Goal: Information Seeking & Learning: Learn about a topic

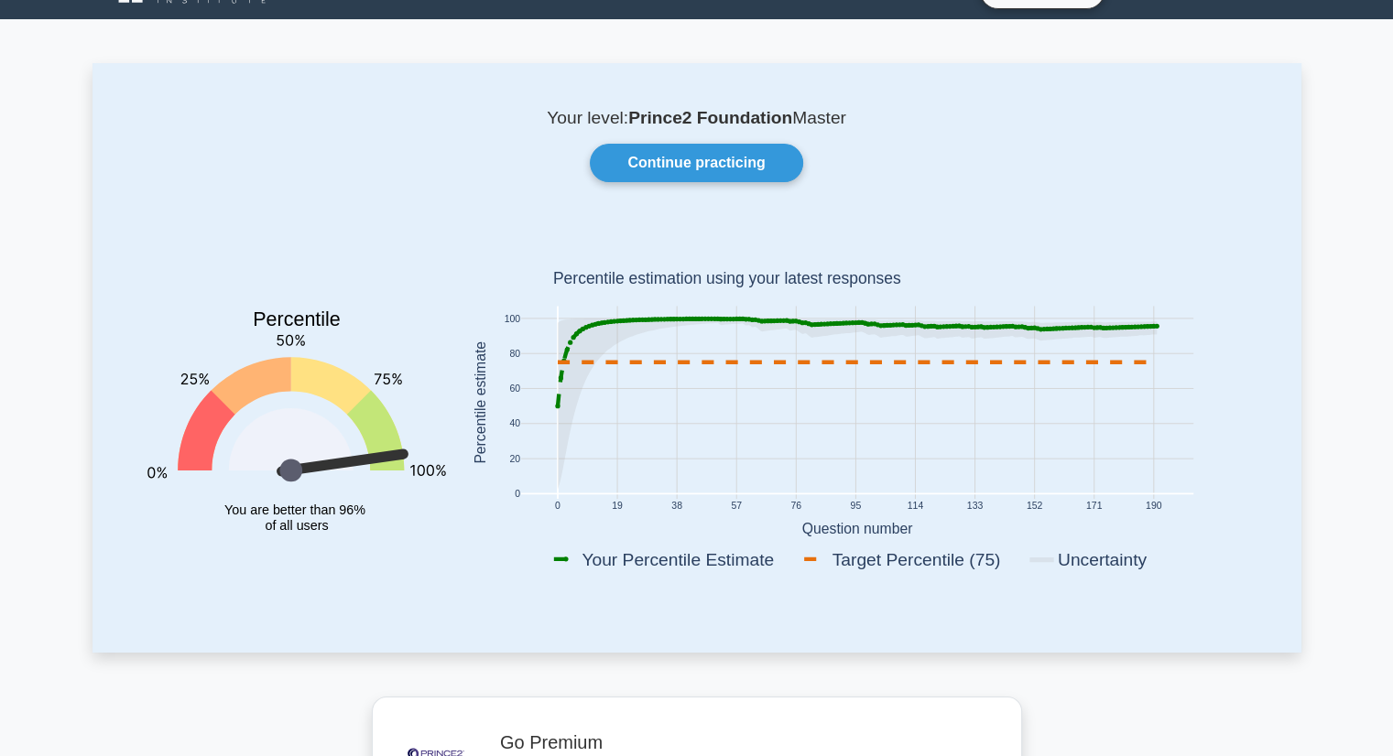
scroll to position [32, 0]
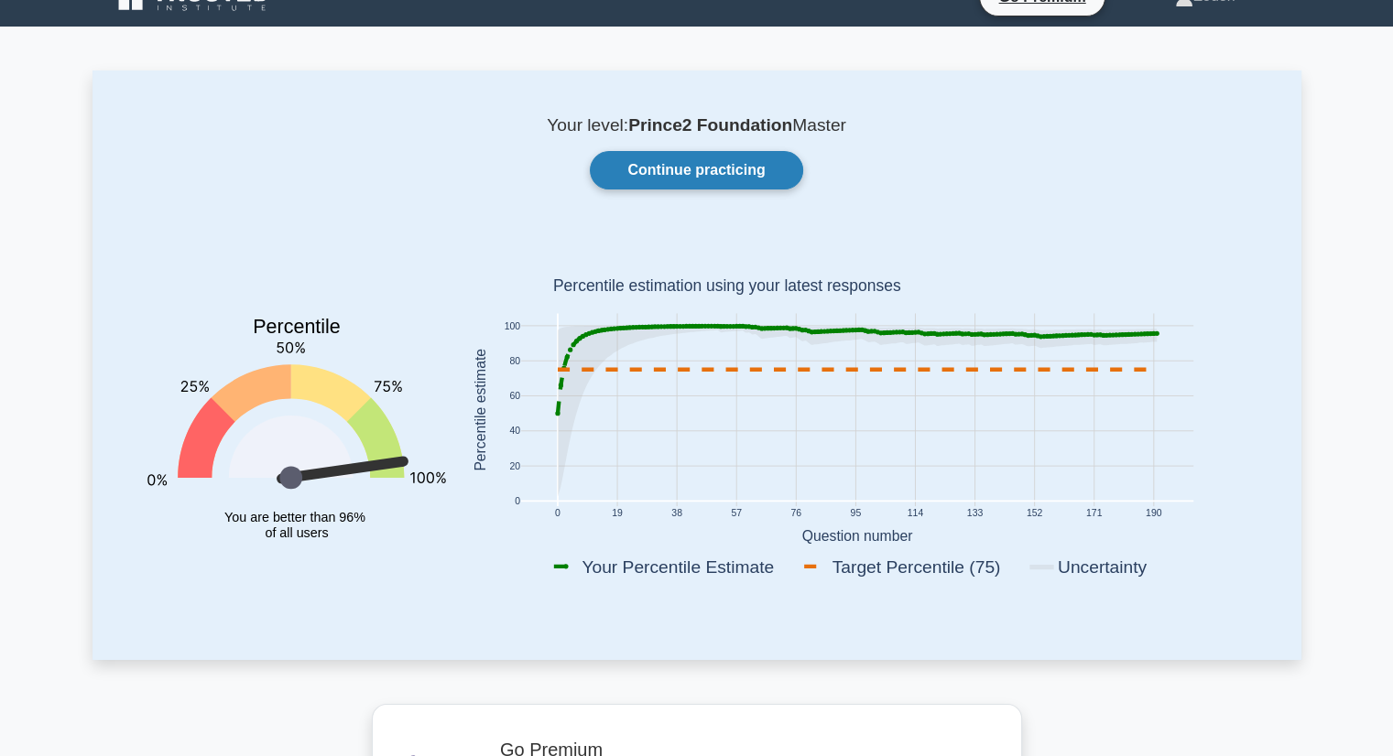
click at [742, 165] on link "Continue practicing" at bounding box center [696, 170] width 212 height 38
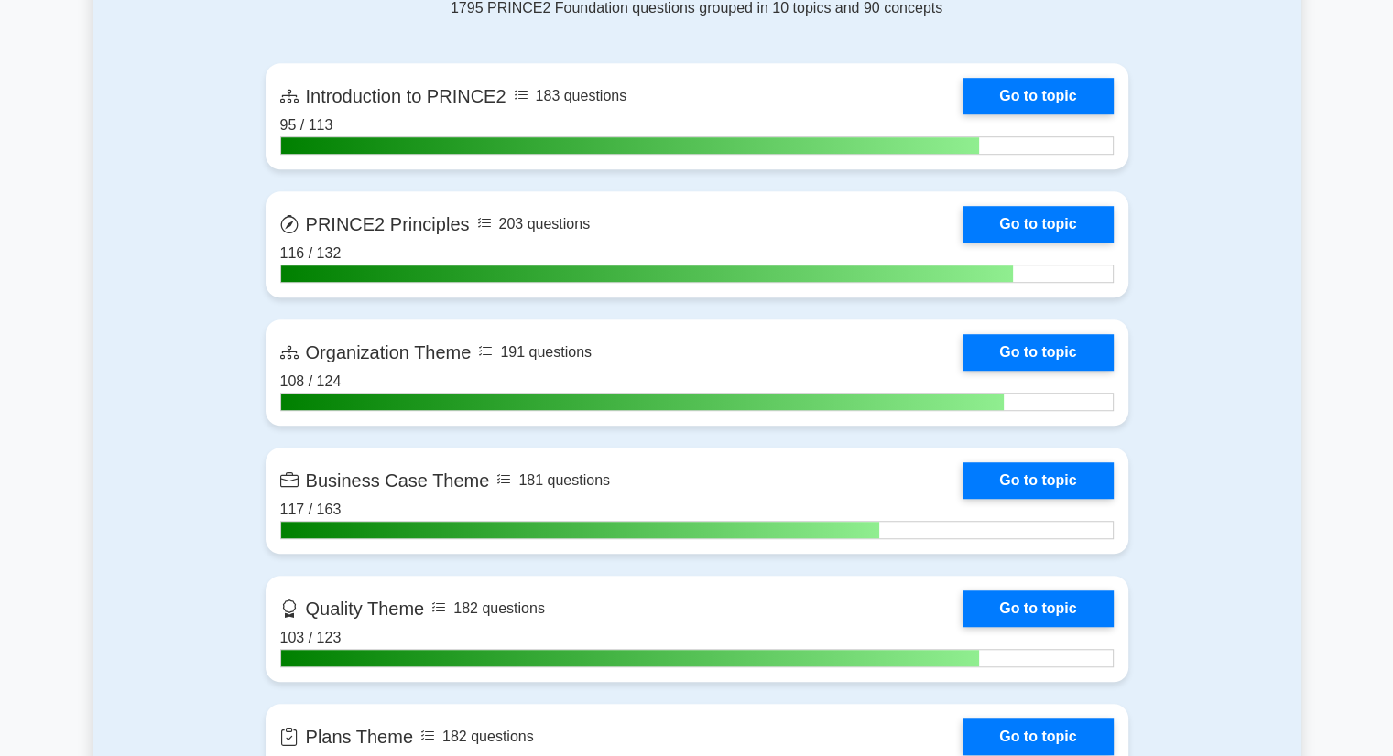
scroll to position [1236, 0]
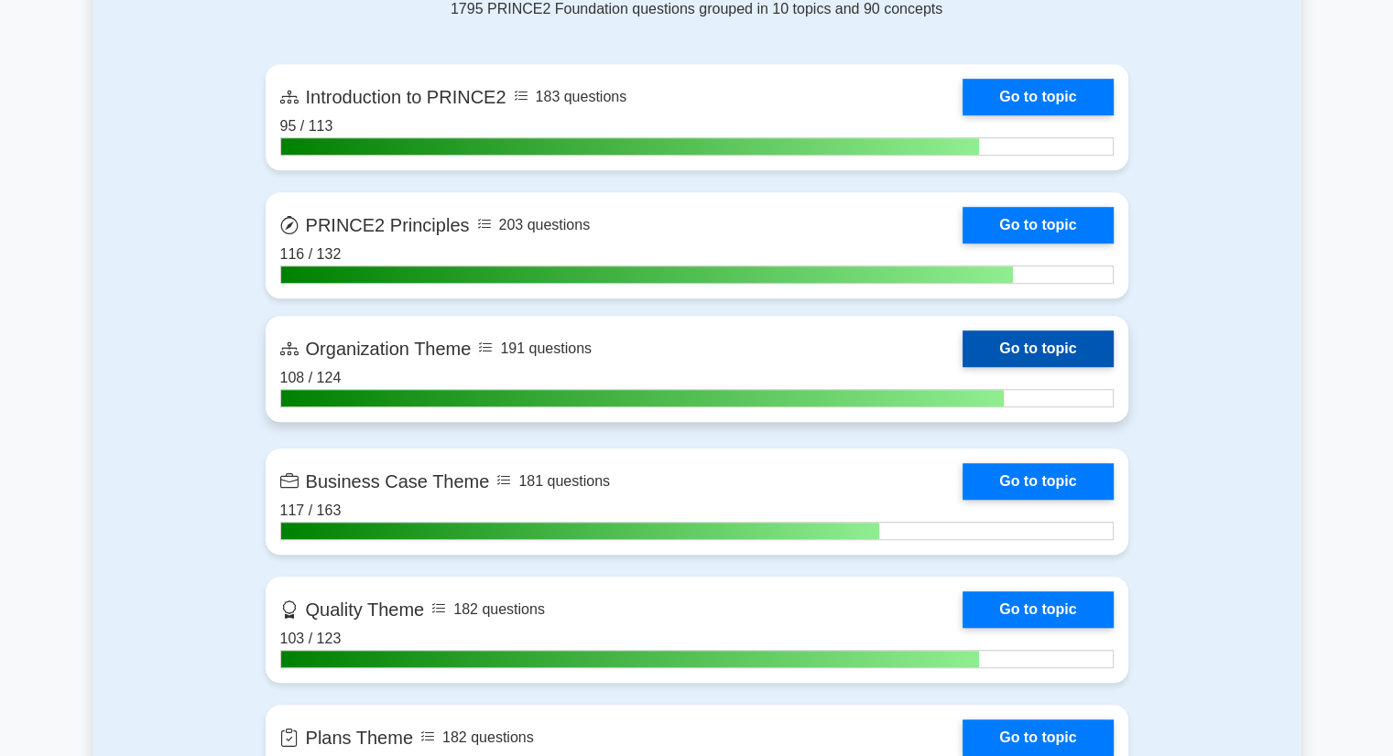
click at [1062, 339] on link "Go to topic" at bounding box center [1037, 349] width 150 height 37
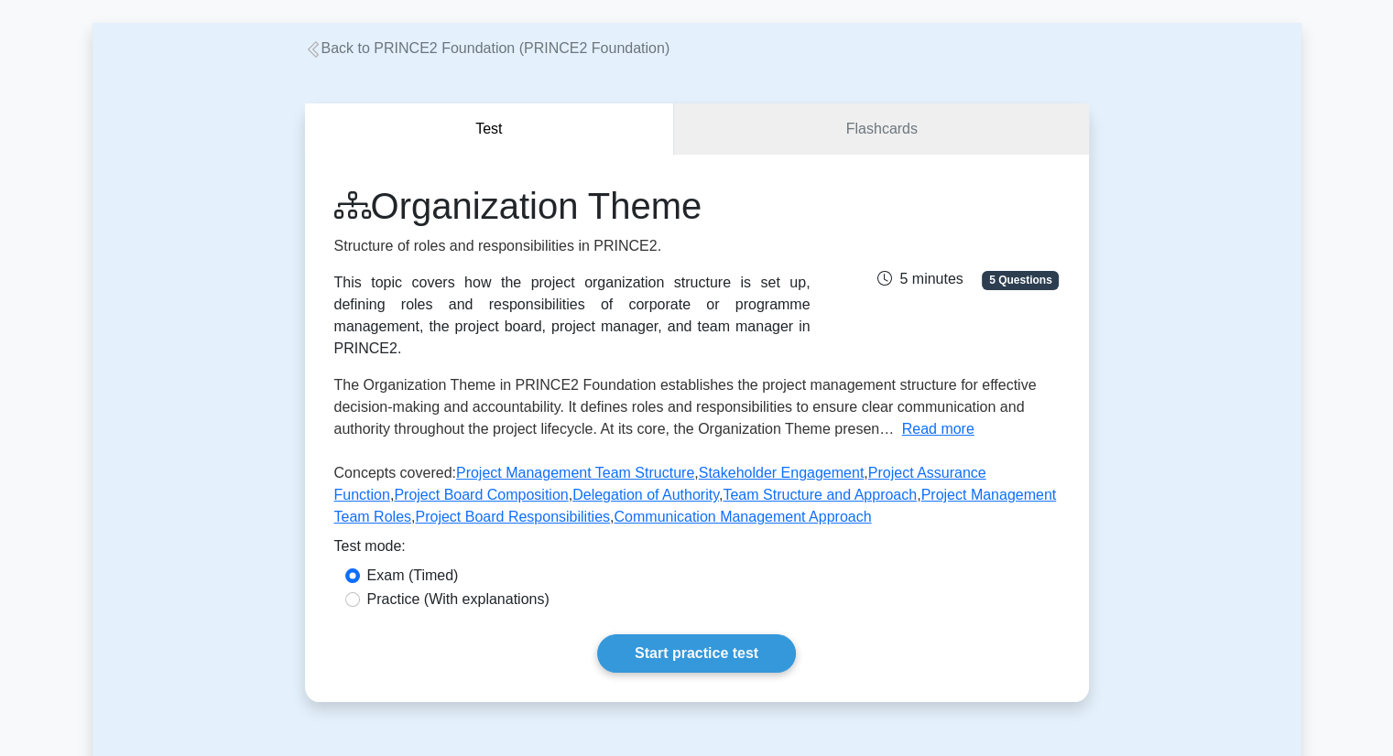
scroll to position [81, 0]
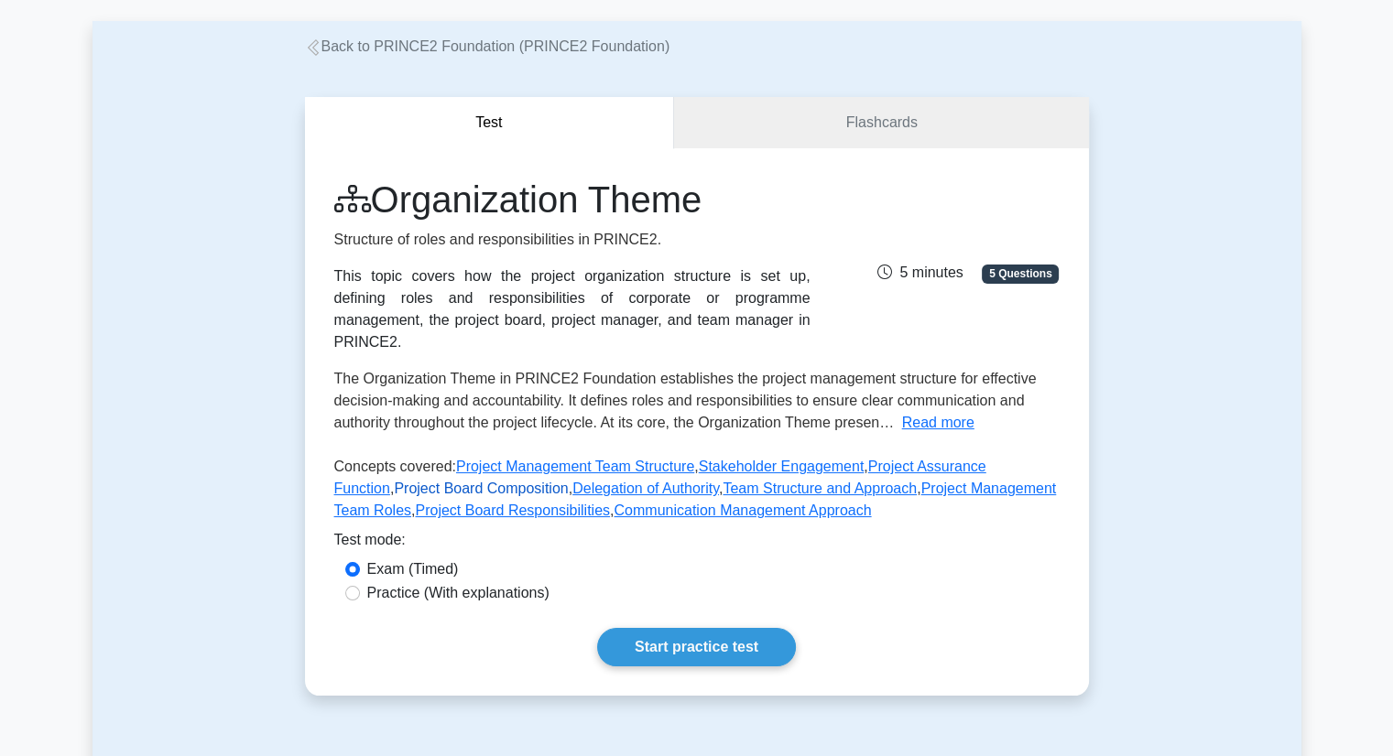
click at [568, 481] on link "Project Board Composition" at bounding box center [481, 489] width 174 height 16
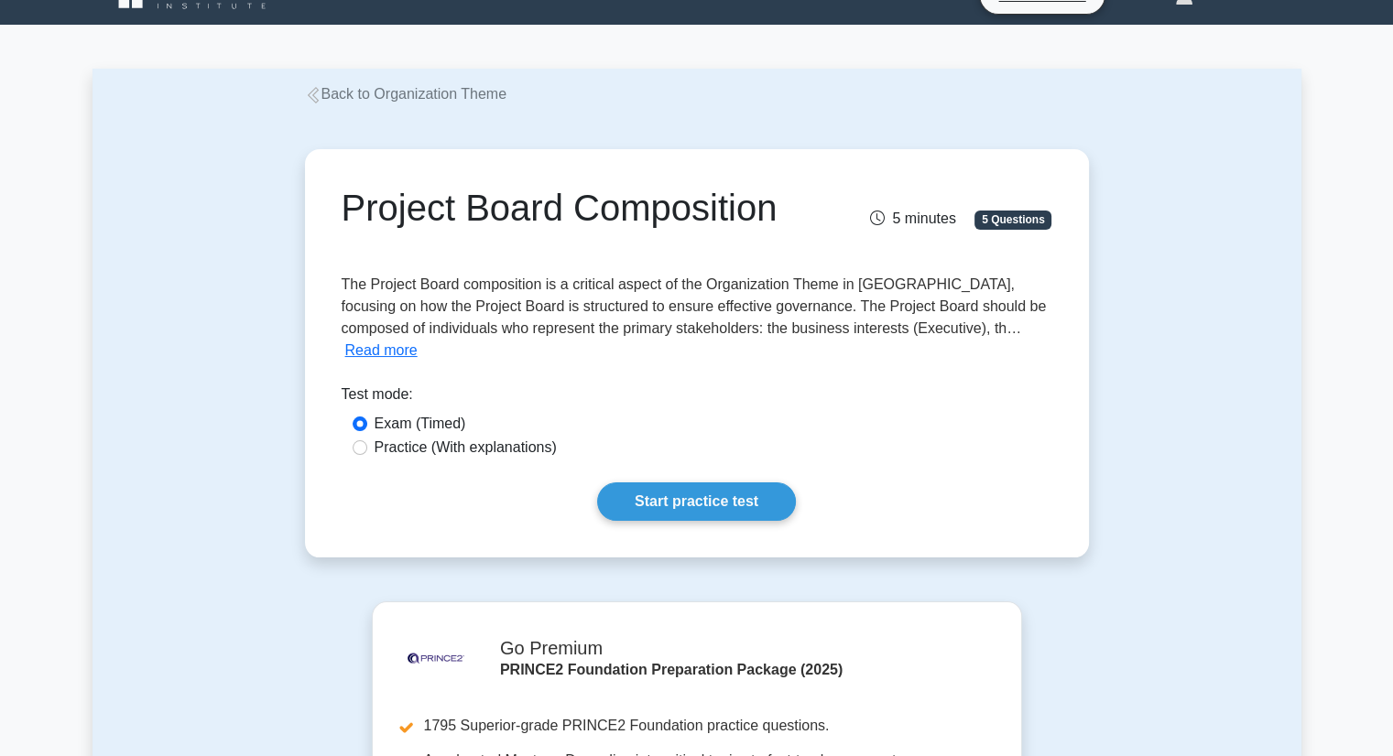
scroll to position [52, 0]
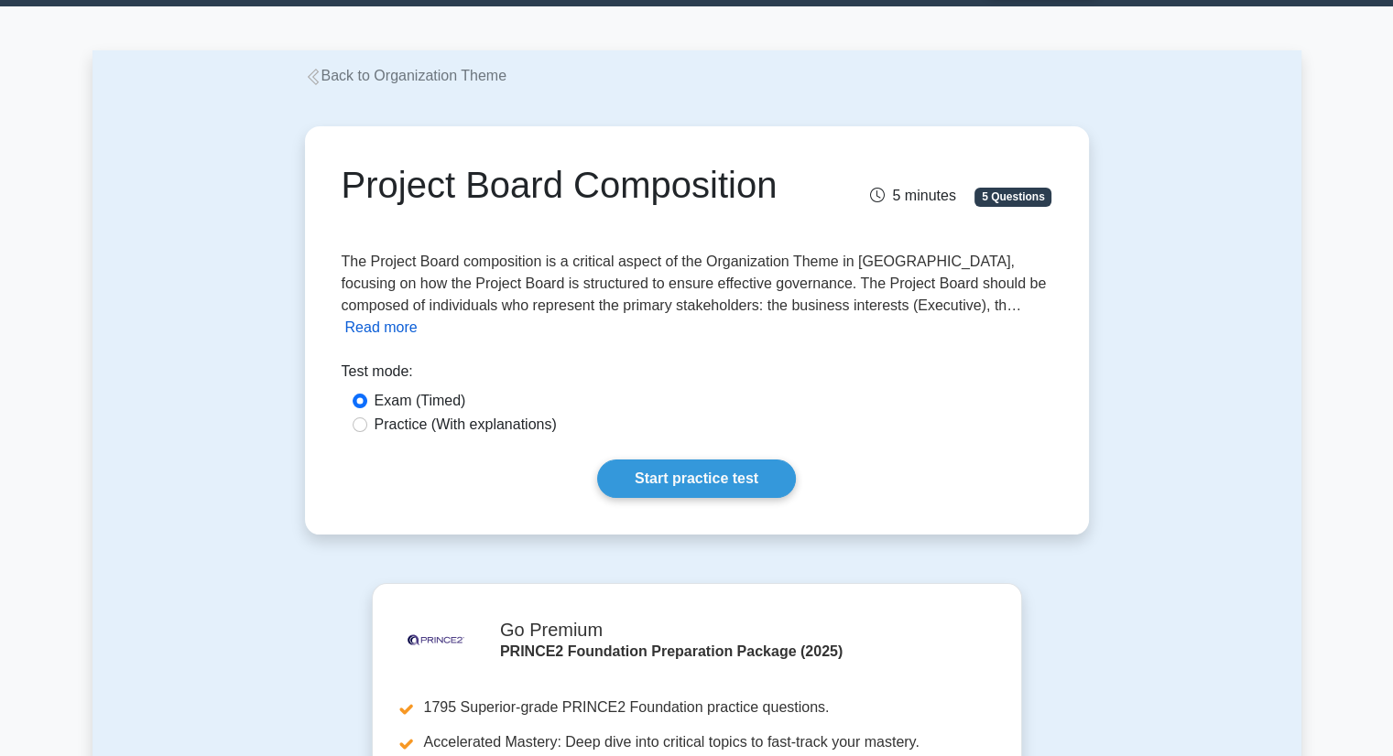
click at [418, 317] on button "Read more" at bounding box center [381, 328] width 72 height 22
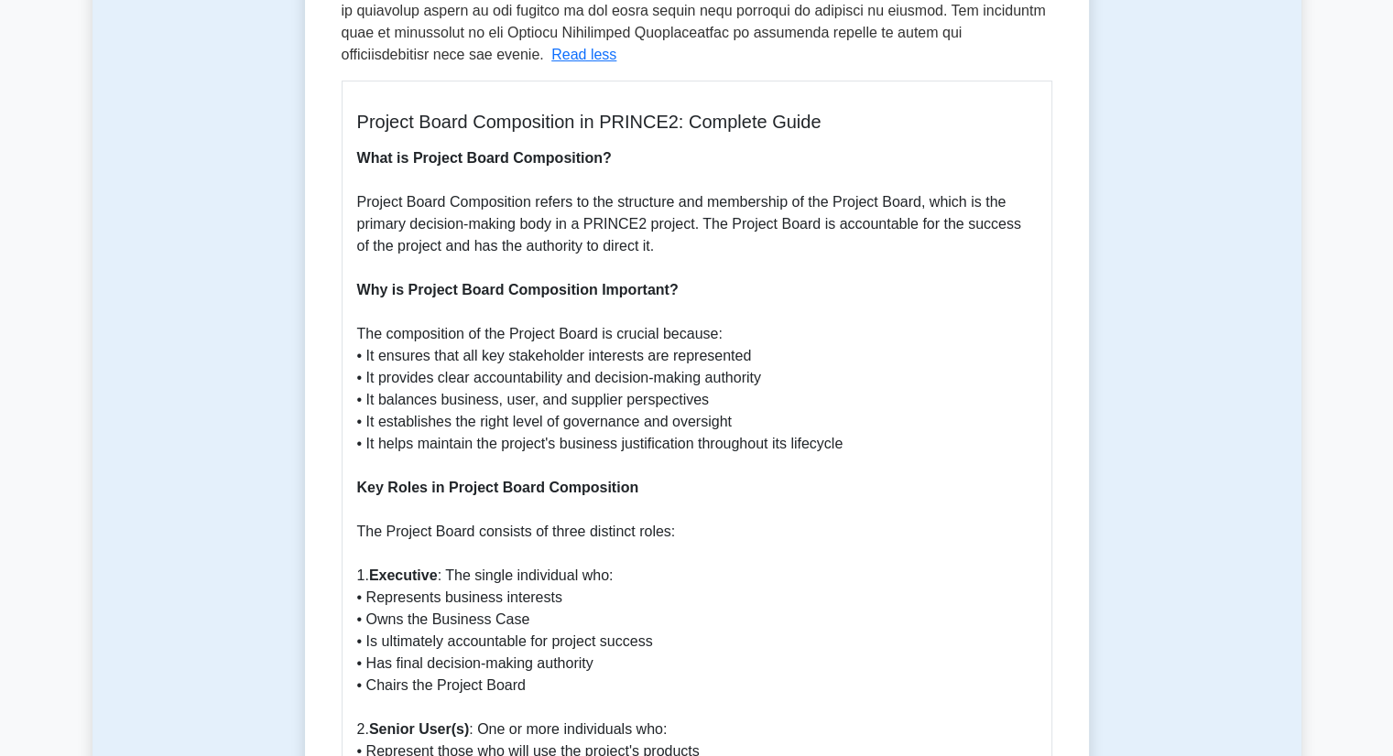
scroll to position [590, 0]
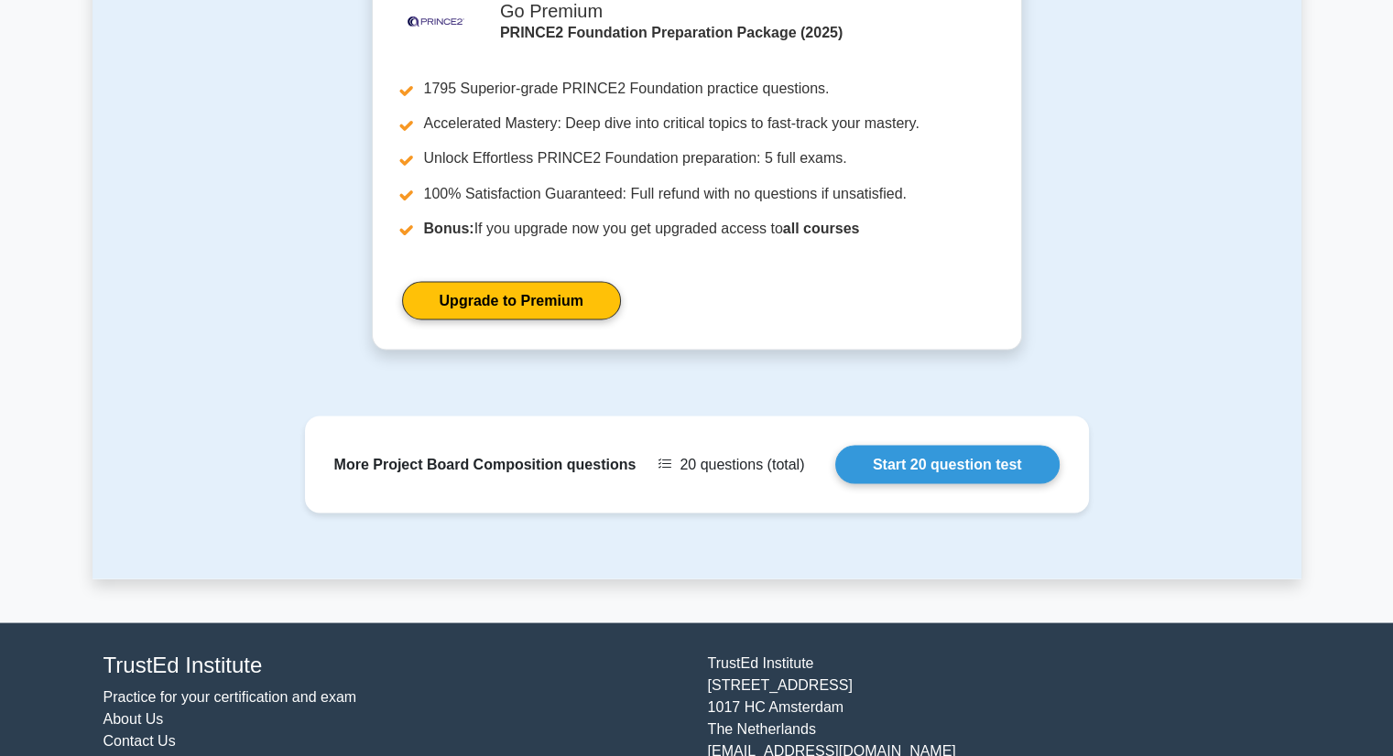
scroll to position [3292, 0]
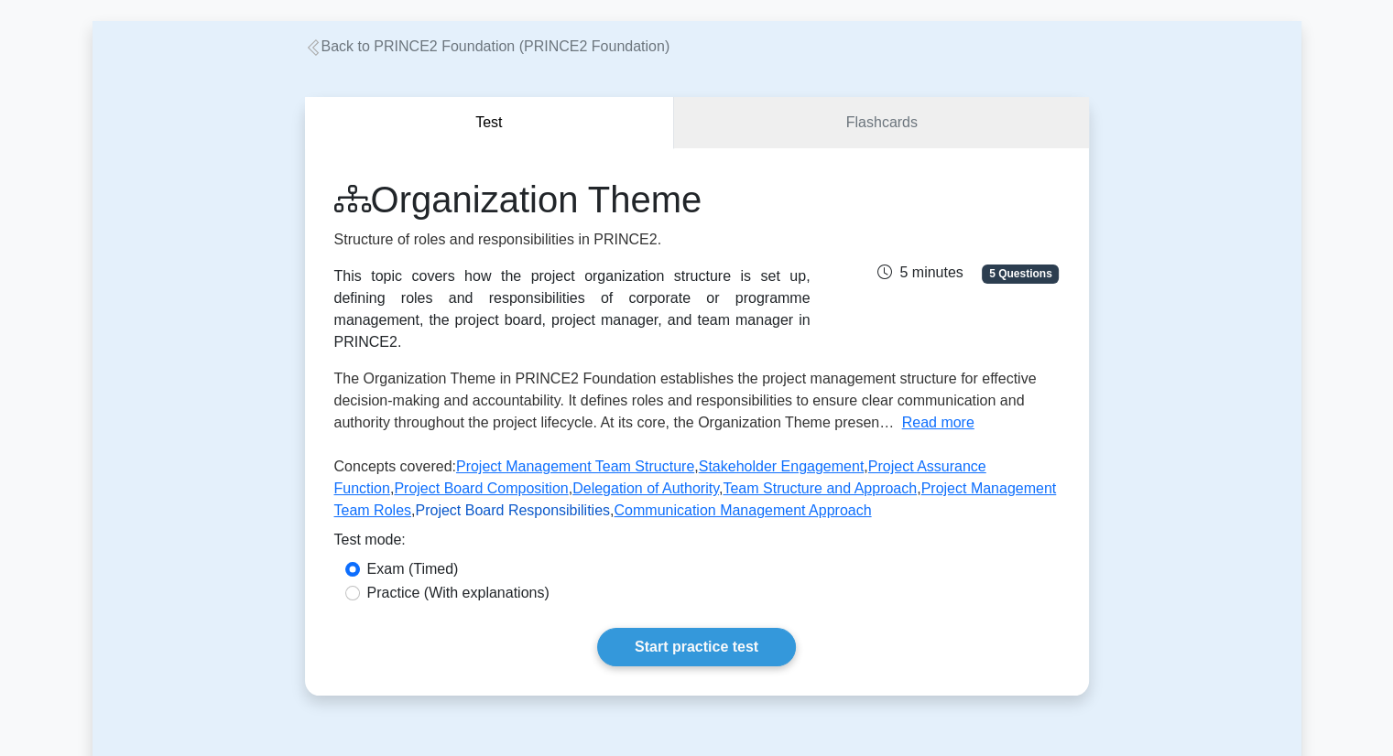
click at [426, 503] on link "Project Board Responsibilities" at bounding box center [512, 511] width 195 height 16
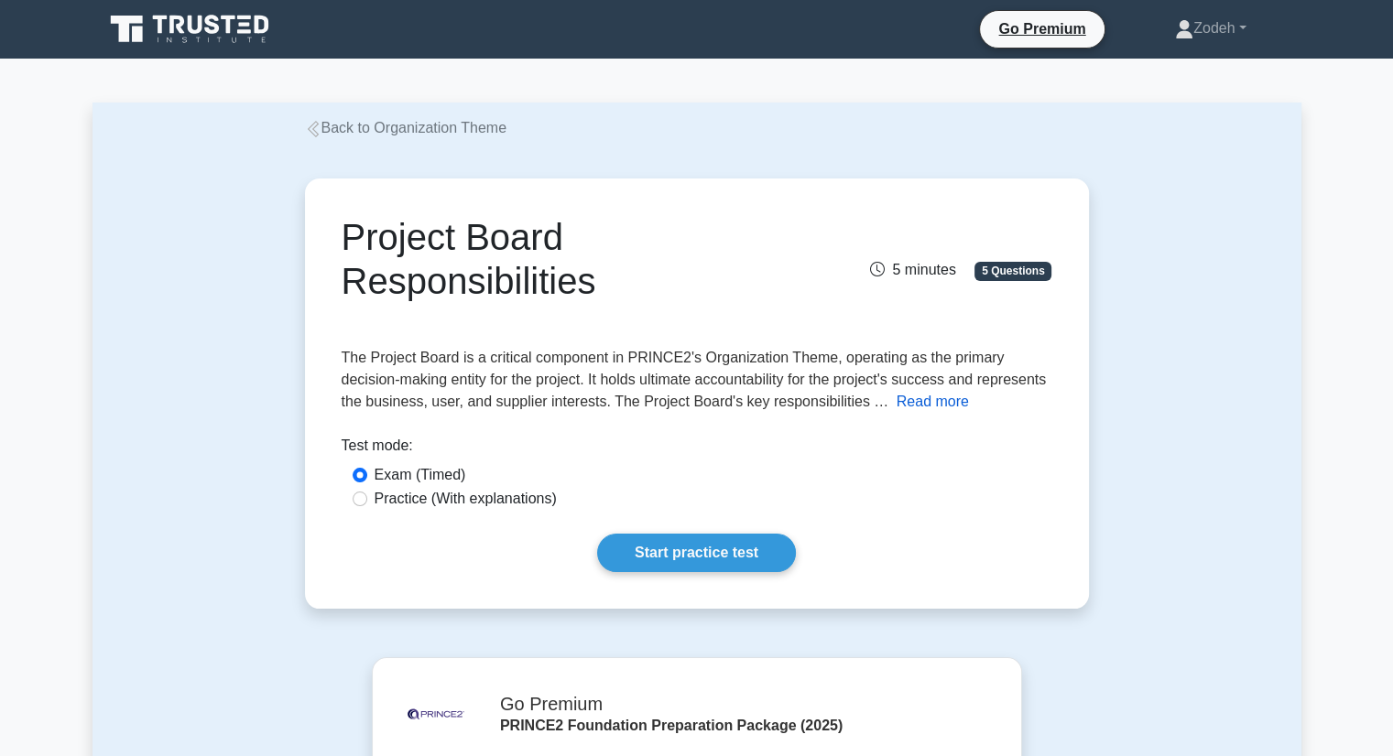
click at [919, 411] on button "Read more" at bounding box center [932, 402] width 72 height 22
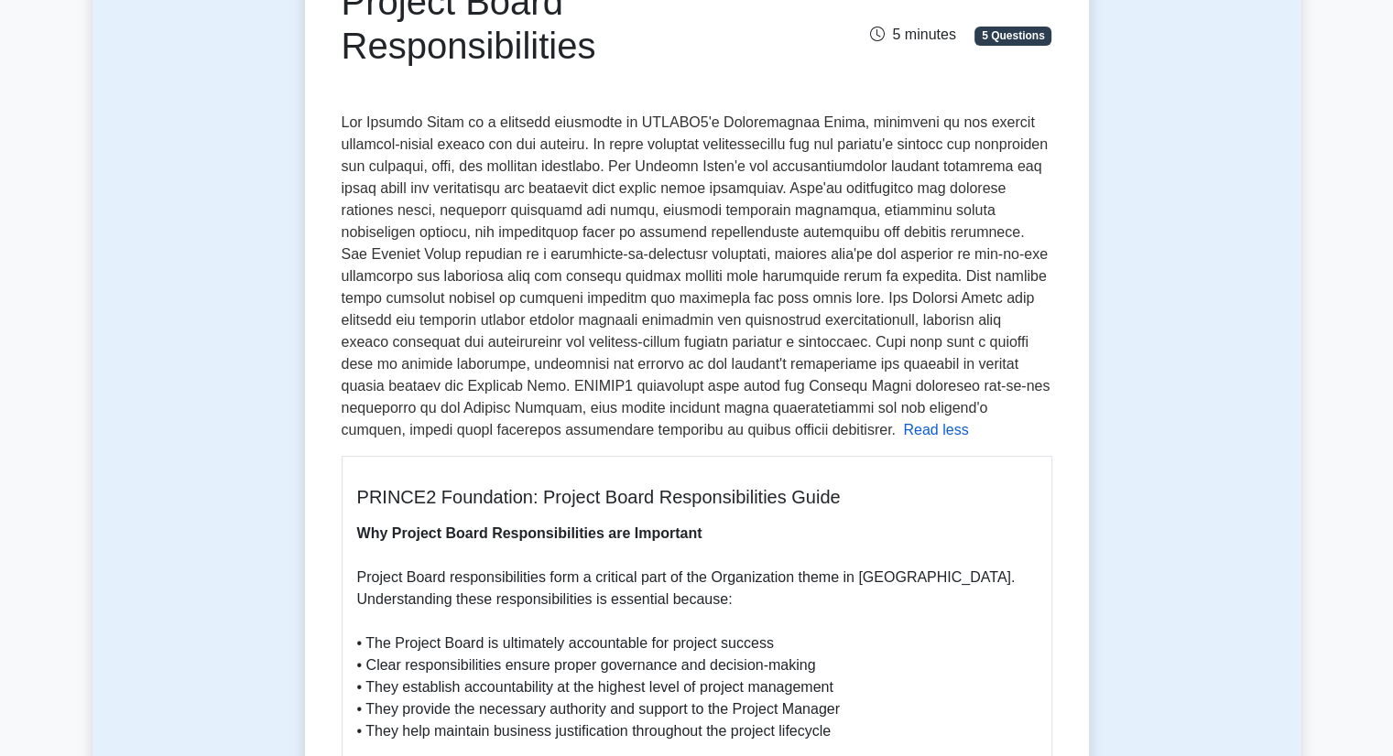
scroll to position [236, 0]
